Goal: Transaction & Acquisition: Book appointment/travel/reservation

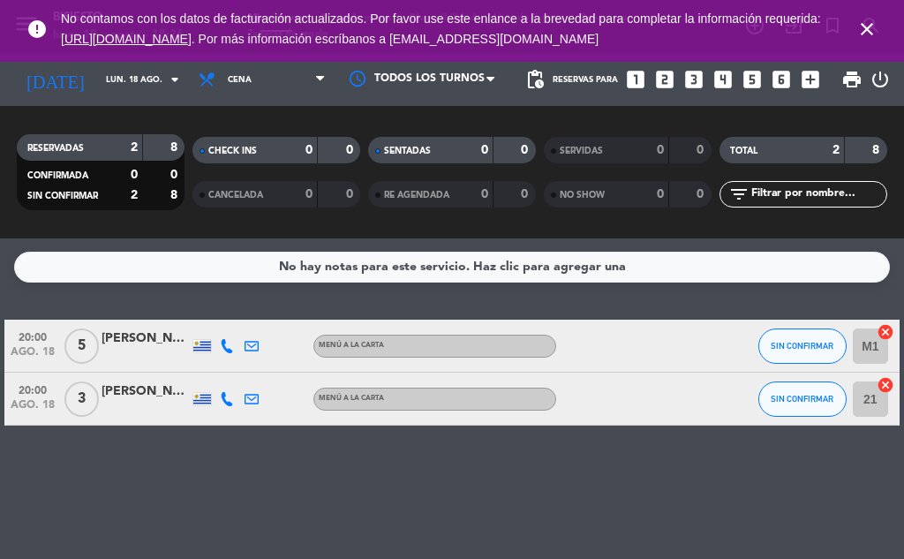
click at [869, 27] on icon "close" at bounding box center [867, 29] width 21 height 21
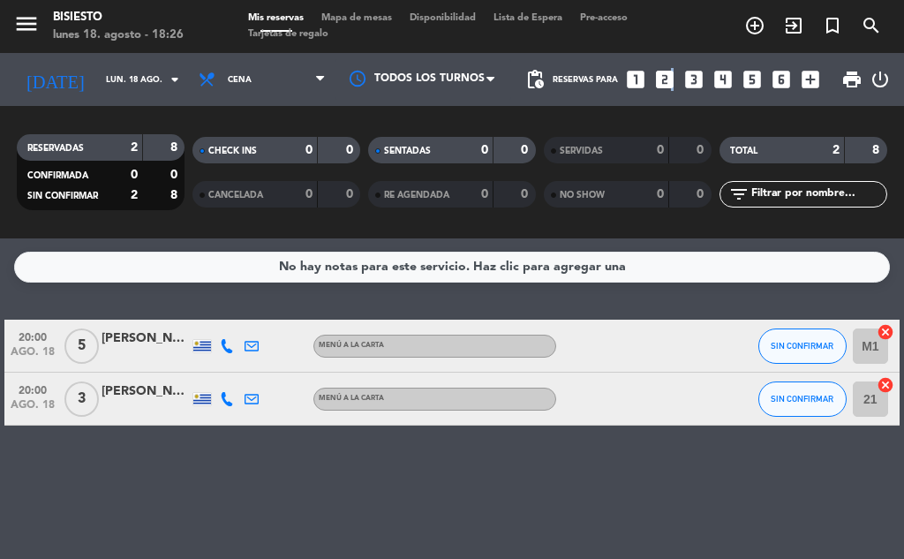
drag, startPoint x: 670, startPoint y: 75, endPoint x: 654, endPoint y: 81, distance: 17.1
click at [669, 76] on icon "looks_two" at bounding box center [665, 79] width 23 height 23
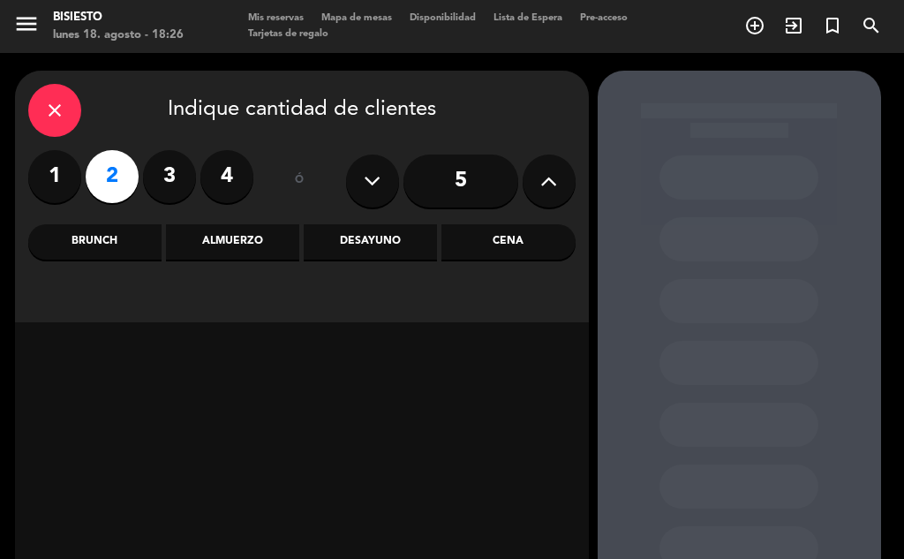
click at [246, 246] on div "Almuerzo" at bounding box center [232, 241] width 133 height 35
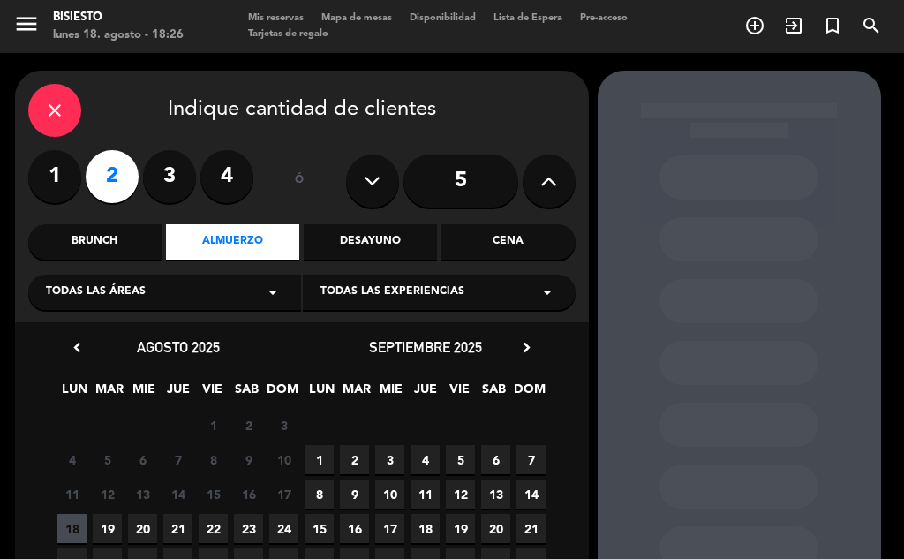
click at [116, 524] on span "19" at bounding box center [107, 528] width 29 height 29
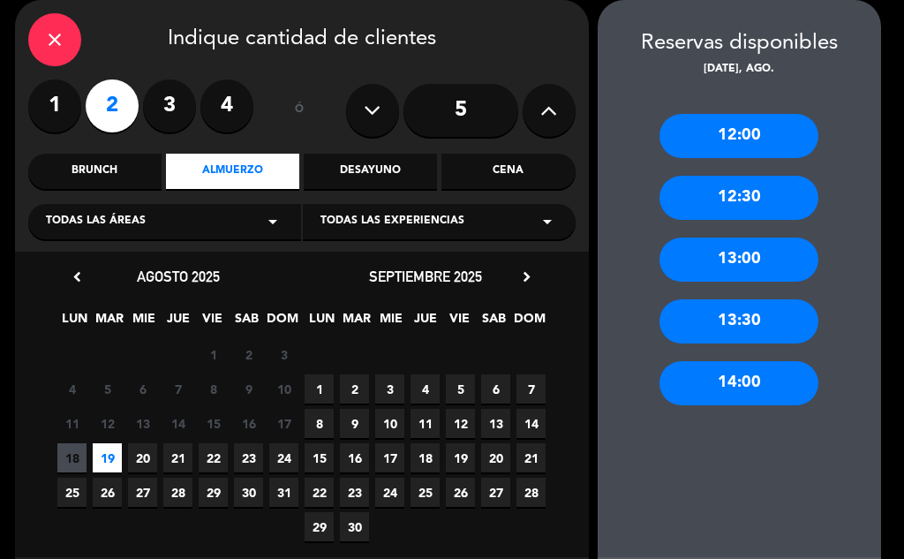
click at [743, 325] on div "13:30" at bounding box center [739, 321] width 159 height 44
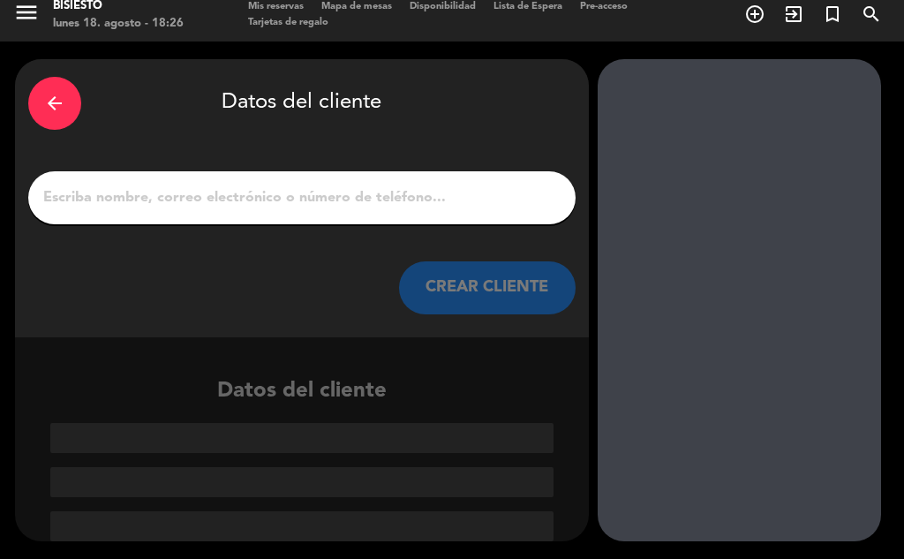
click at [177, 205] on input "1" at bounding box center [302, 197] width 521 height 25
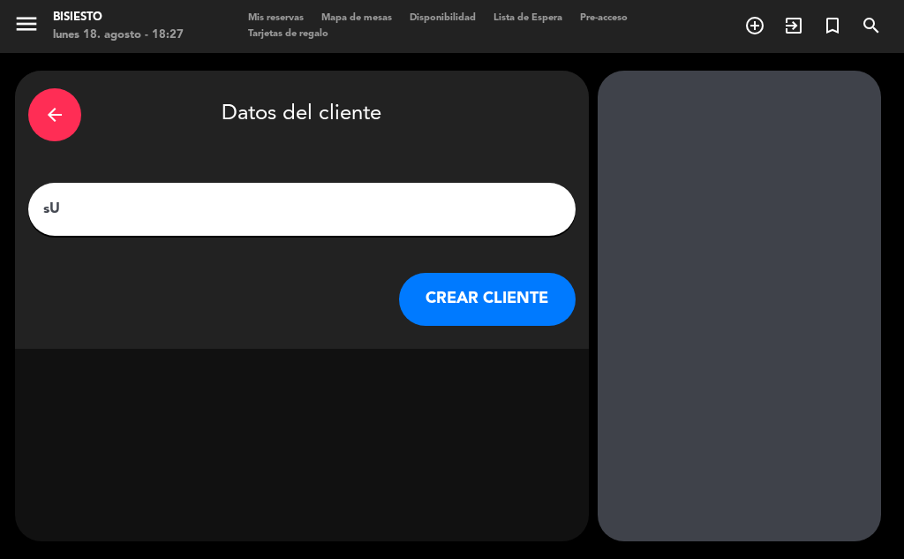
type input "s"
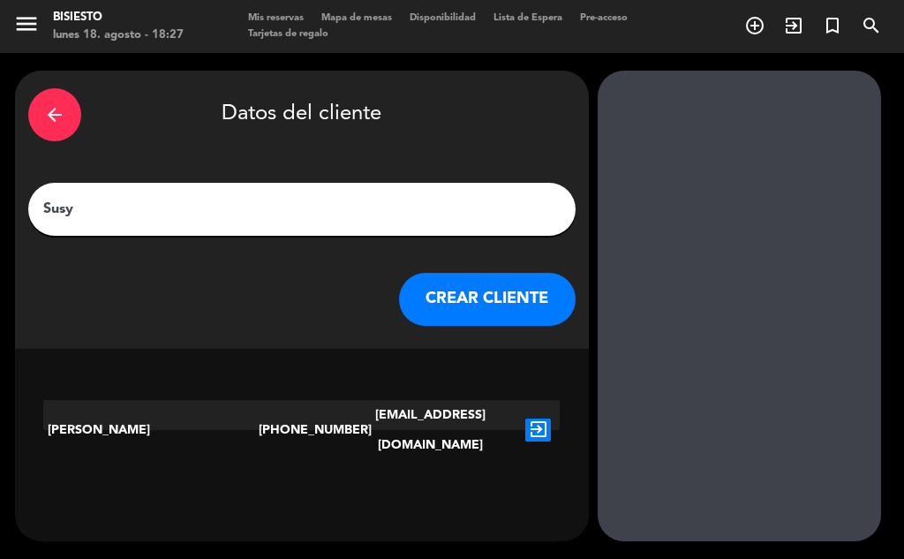
type input "Susy"
click at [535, 284] on button "CREAR CLIENTE" at bounding box center [487, 299] width 177 height 53
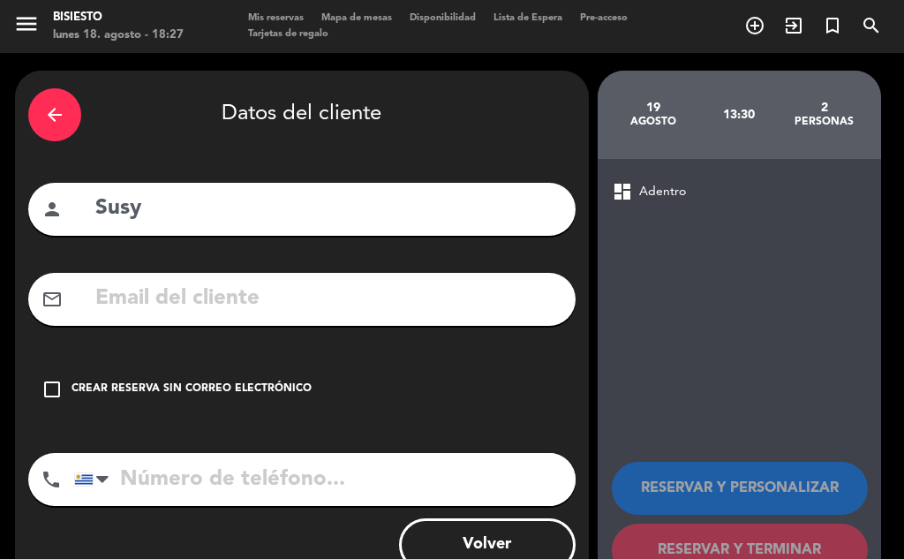
click at [61, 379] on icon "check_box_outline_blank" at bounding box center [52, 389] width 21 height 21
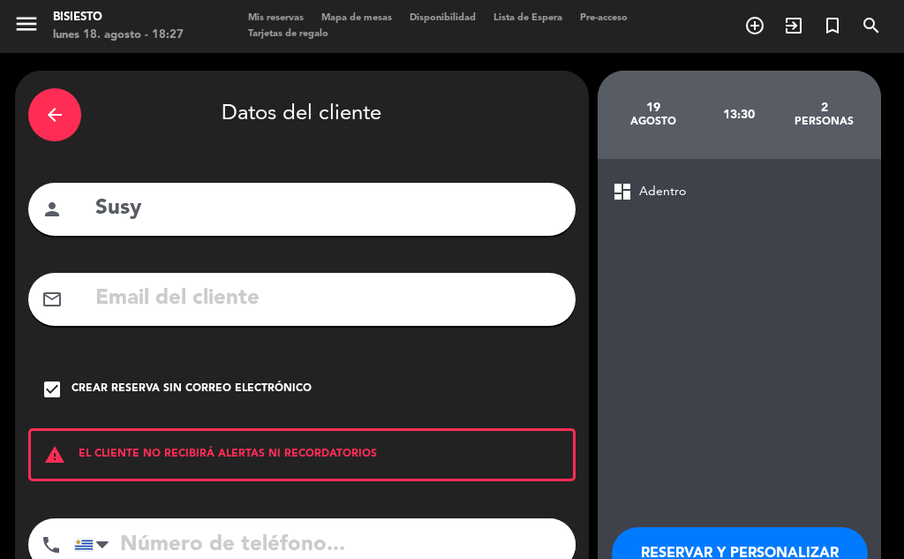
click at [166, 541] on input "tel" at bounding box center [325, 544] width 502 height 53
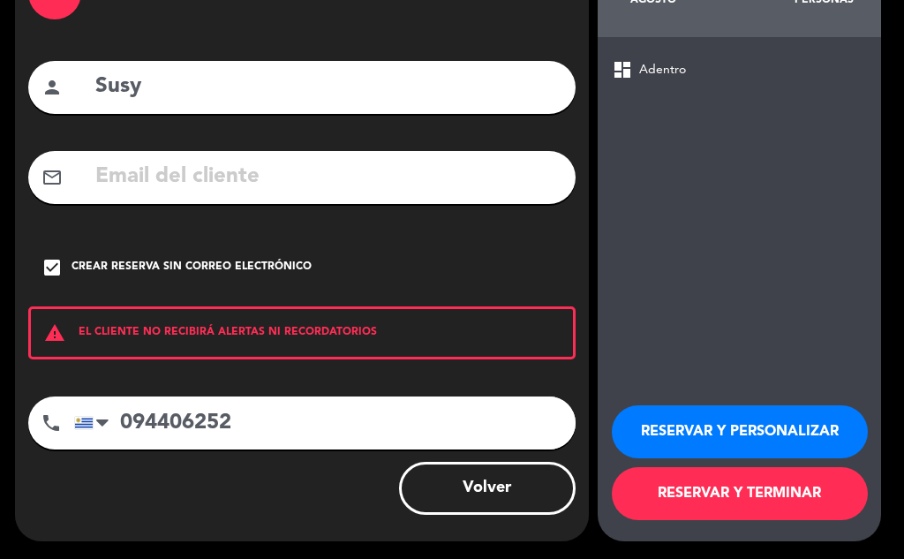
type input "094406252"
click at [711, 495] on button "RESERVAR Y TERMINAR" at bounding box center [740, 493] width 256 height 53
